Goal: Communication & Community: Answer question/provide support

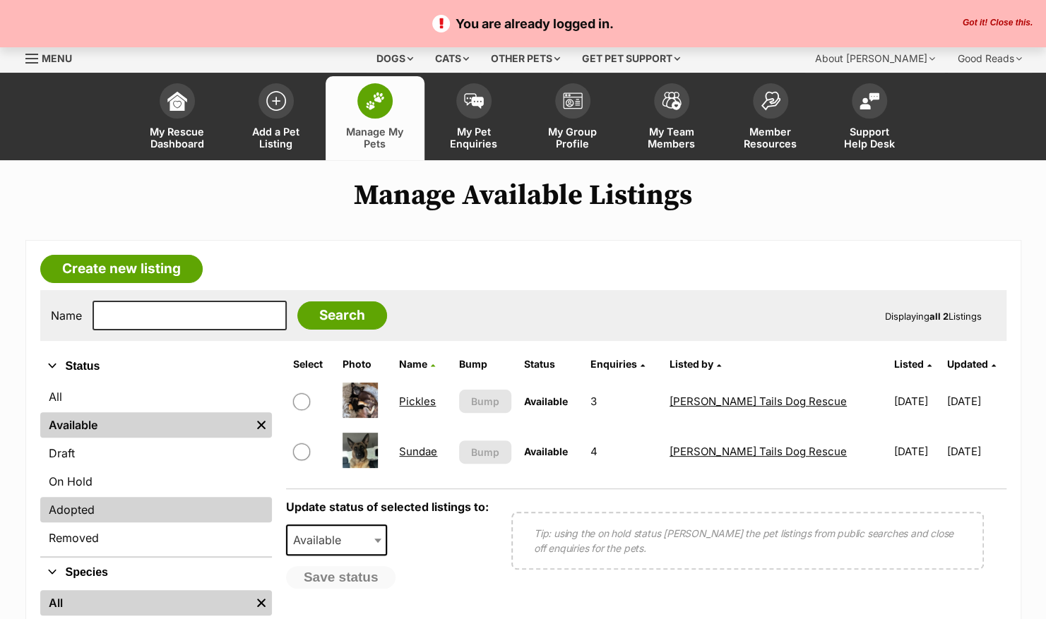
click at [112, 509] on link "Adopted" at bounding box center [156, 509] width 232 height 25
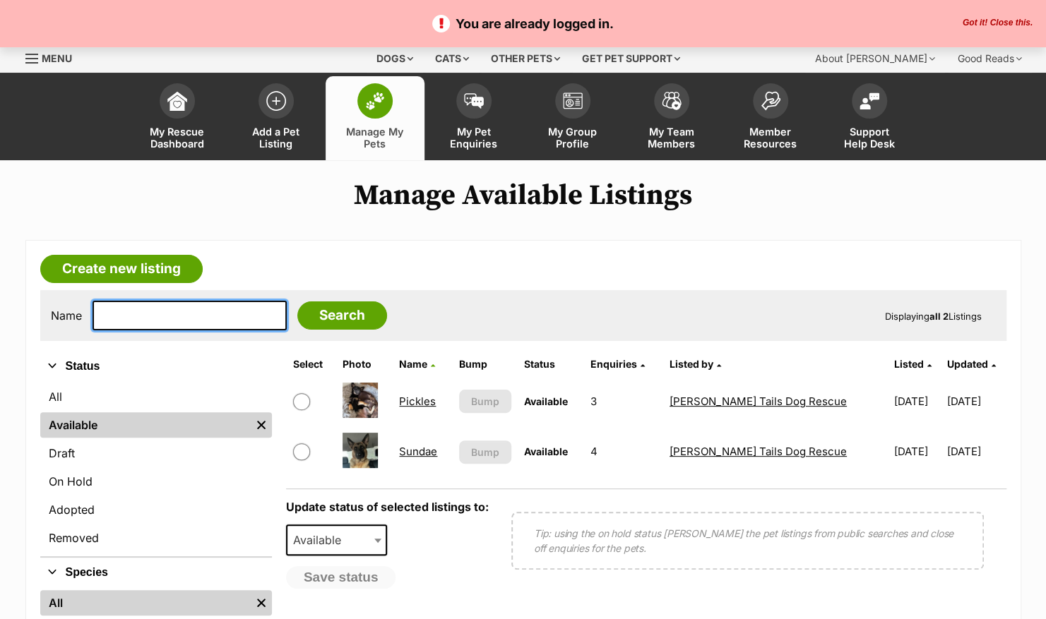
click at [181, 318] on input "text" at bounding box center [190, 316] width 194 height 30
type input "chew"
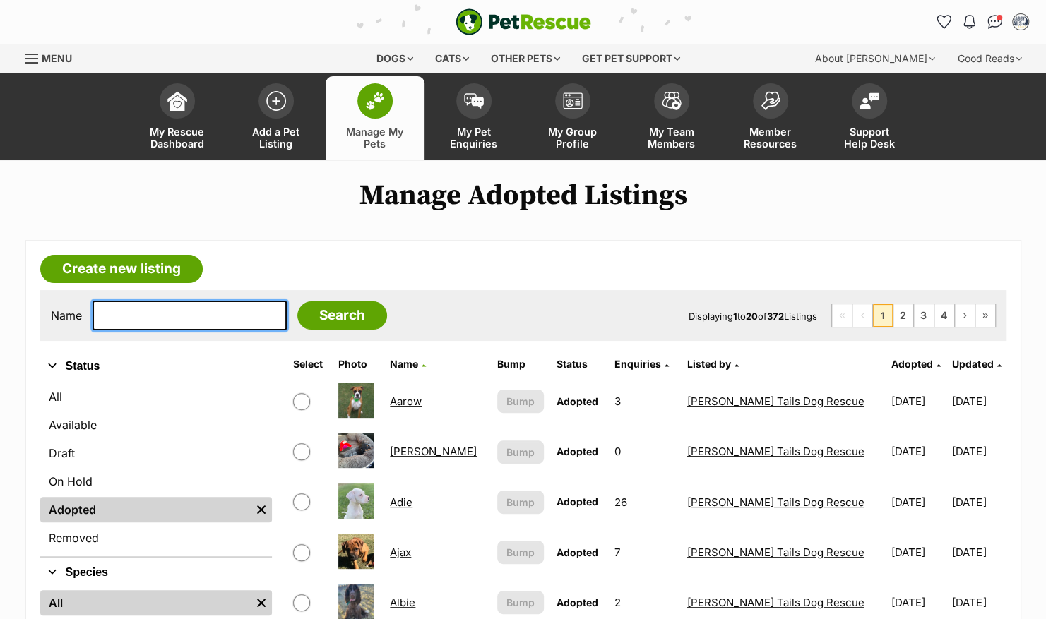
click at [184, 318] on input "text" at bounding box center [190, 316] width 194 height 30
type input "chewey"
click at [297, 302] on input "Search" at bounding box center [342, 316] width 90 height 28
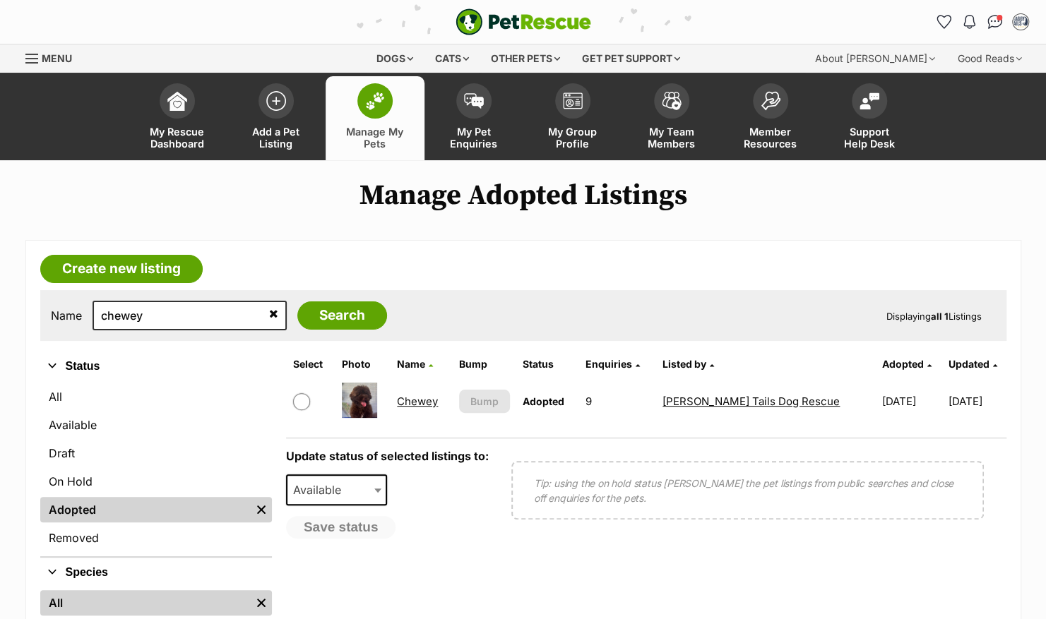
click at [410, 396] on link "Chewey" at bounding box center [417, 401] width 41 height 13
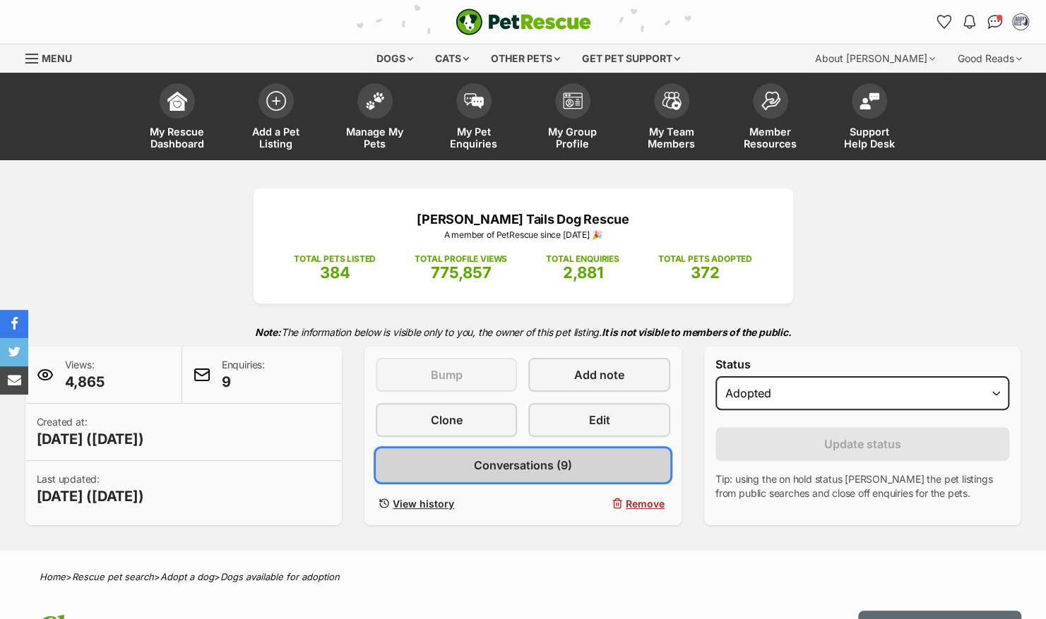
click at [527, 451] on link "Conversations (9)" at bounding box center [523, 465] width 294 height 34
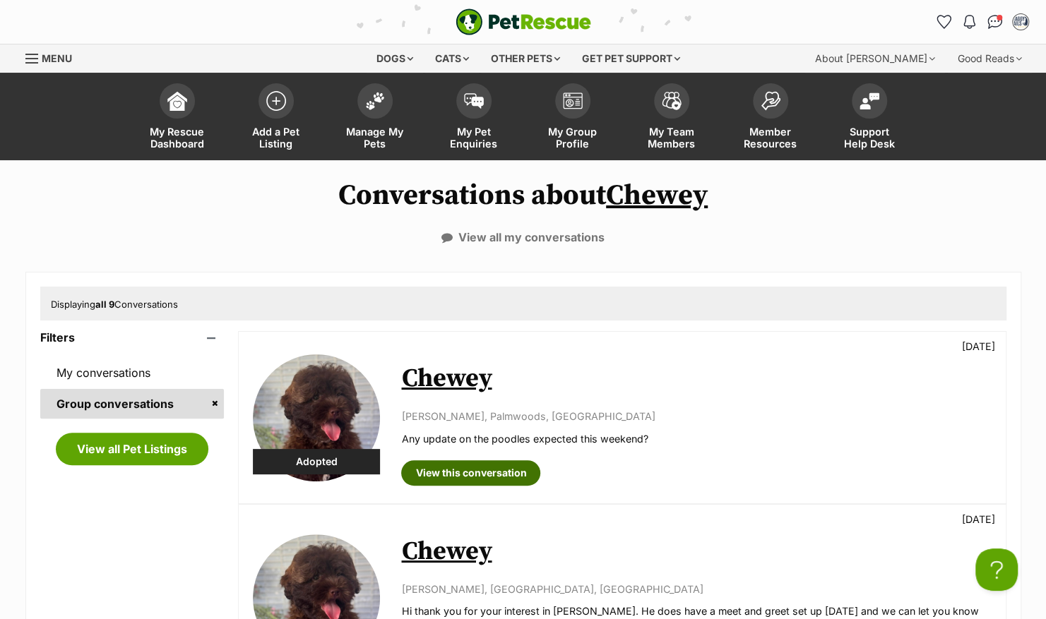
click at [463, 473] on link "View this conversation" at bounding box center [470, 472] width 139 height 25
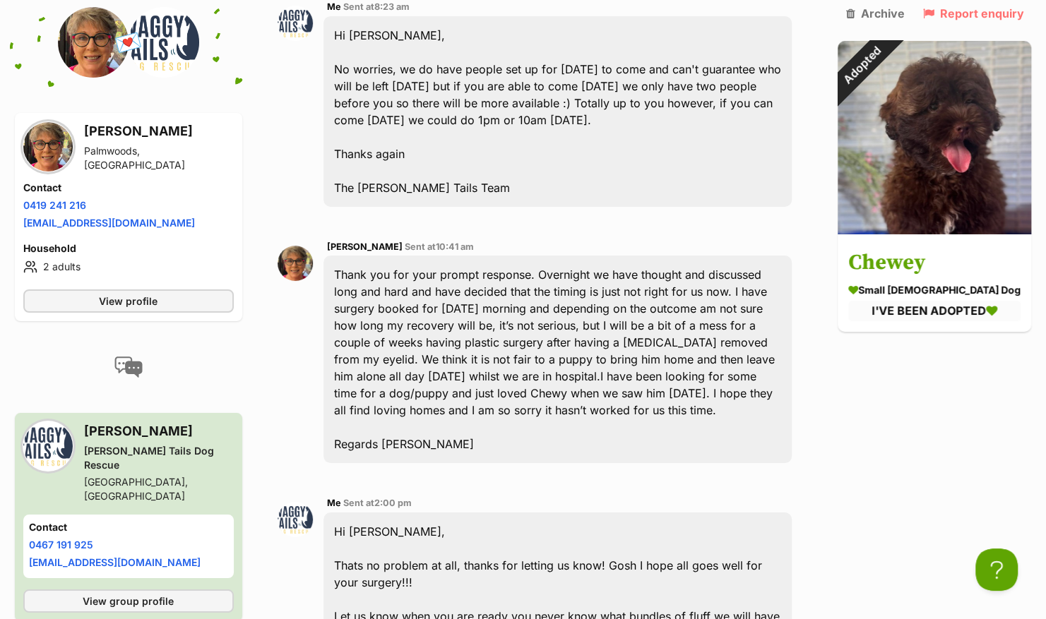
scroll to position [3772, 0]
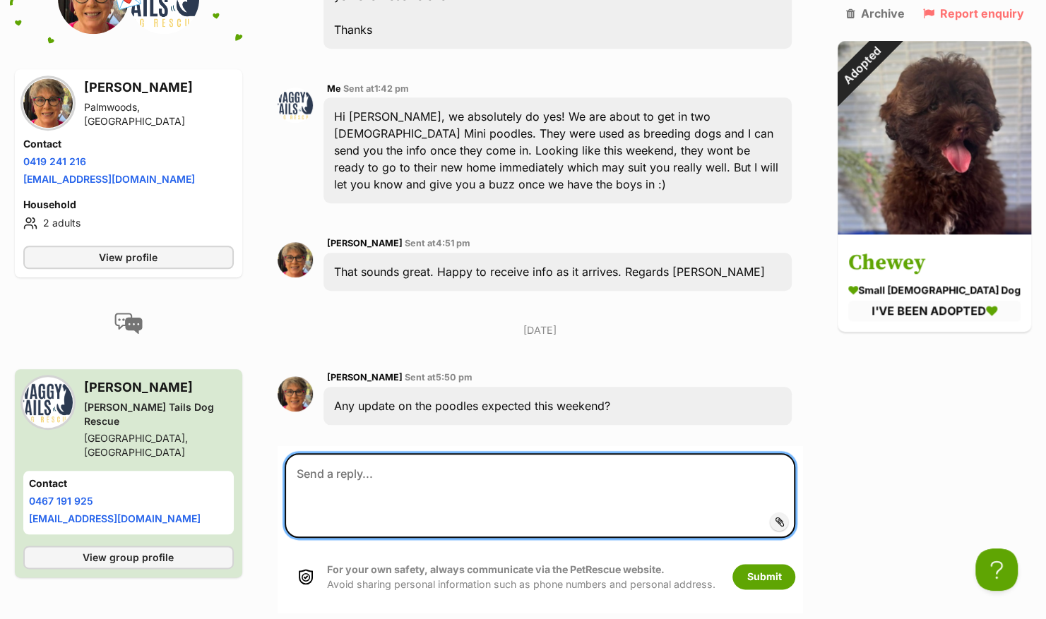
click at [484, 453] on textarea at bounding box center [540, 495] width 511 height 85
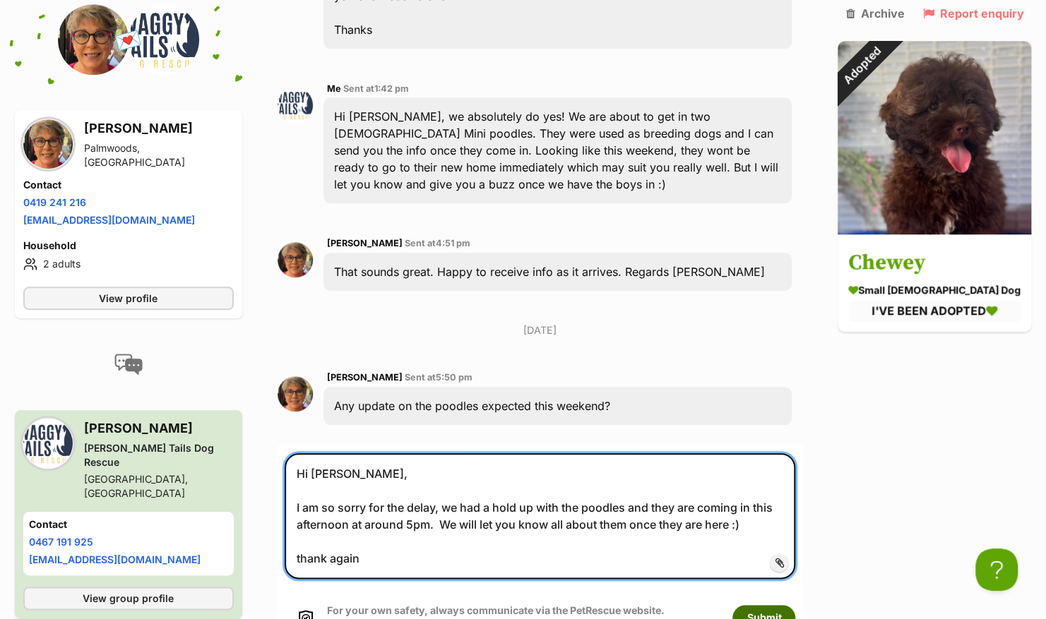
type textarea "Hi Robyn, I am so sorry for the delay, we had a hold up with the poodles and th…"
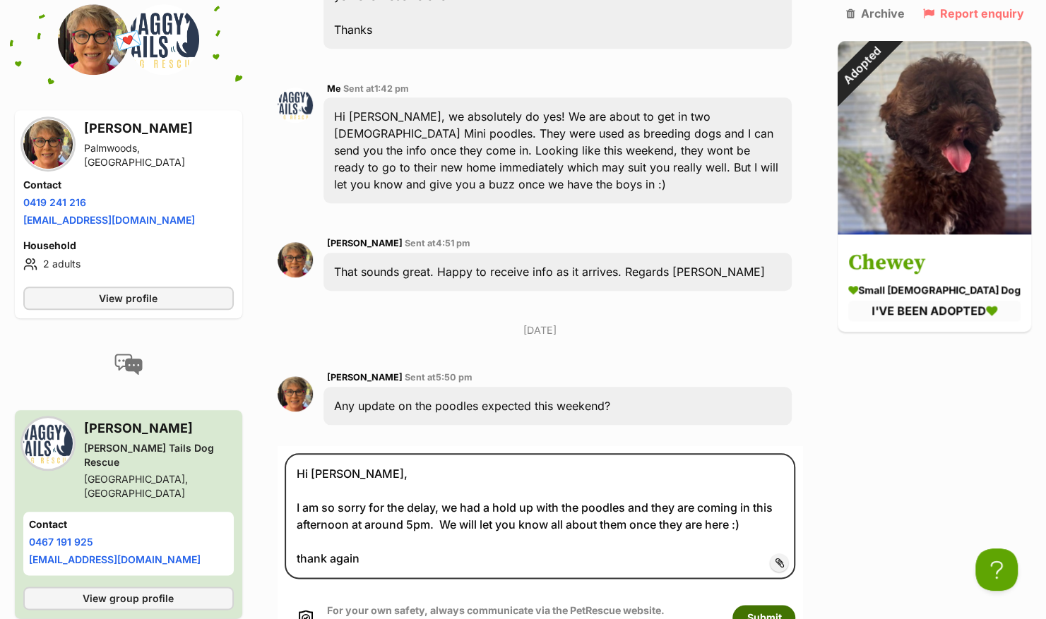
click at [777, 605] on button "Submit" at bounding box center [763, 617] width 63 height 25
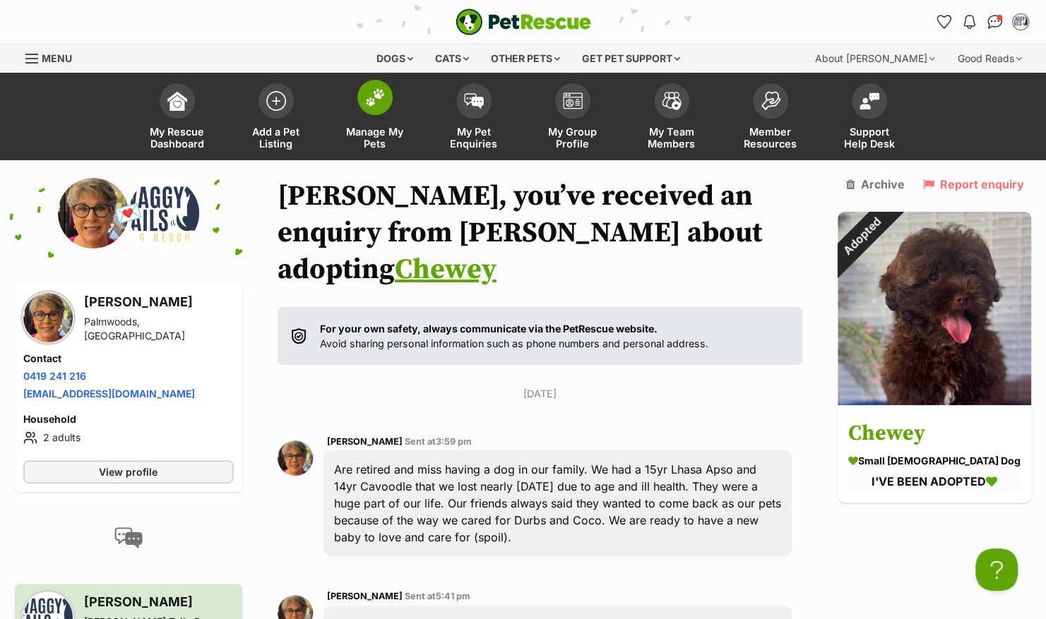
drag, startPoint x: 369, startPoint y: 95, endPoint x: 376, endPoint y: 103, distance: 11.0
click at [369, 95] on img at bounding box center [375, 97] width 20 height 18
